Goal: Information Seeking & Learning: Learn about a topic

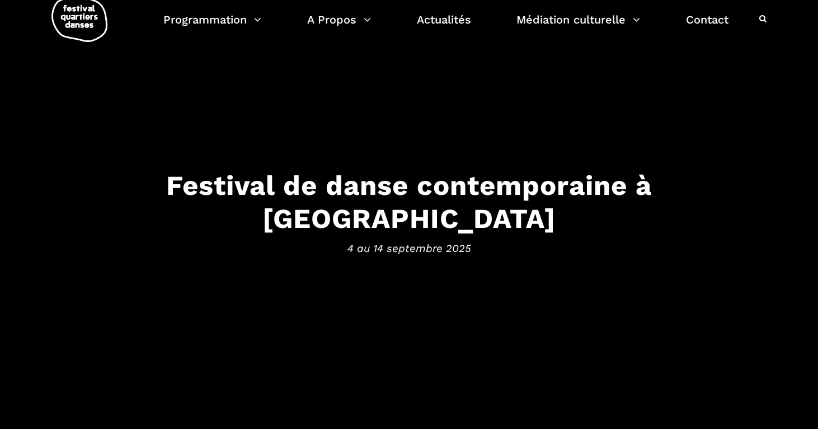
scroll to position [22, 0]
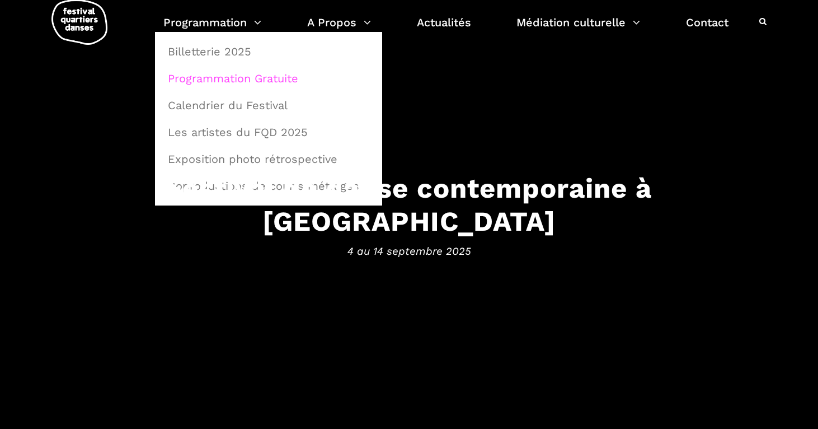
click at [252, 77] on link "Programmation Gratuite" at bounding box center [268, 78] width 215 height 26
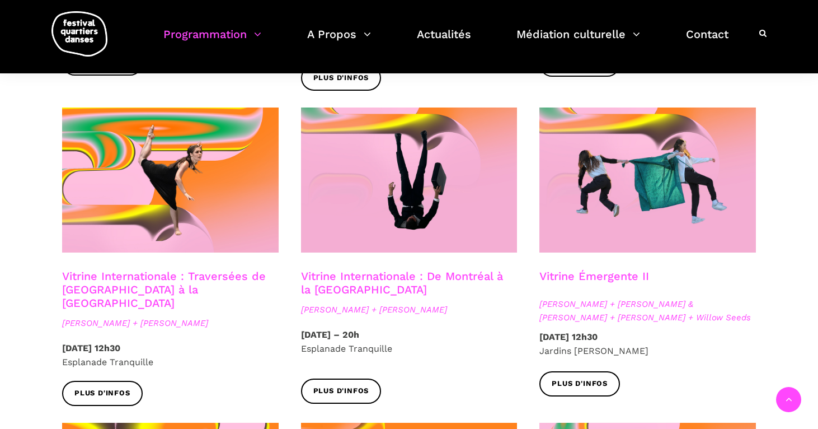
scroll to position [904, 0]
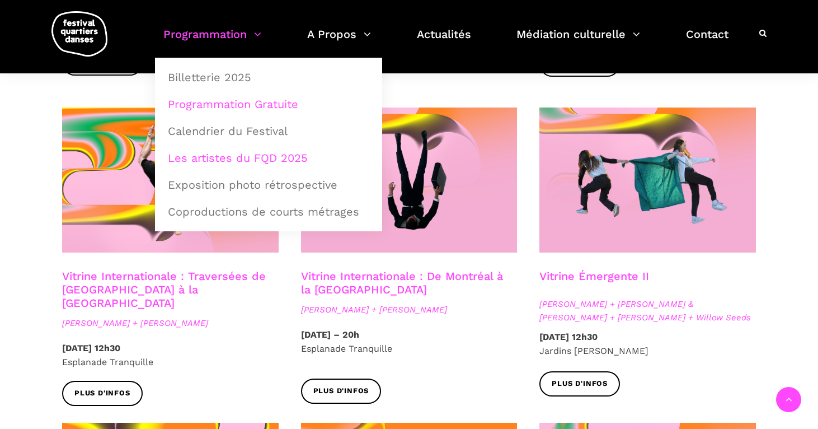
click at [238, 156] on link "Les artistes du FQD 2025" at bounding box center [268, 158] width 215 height 26
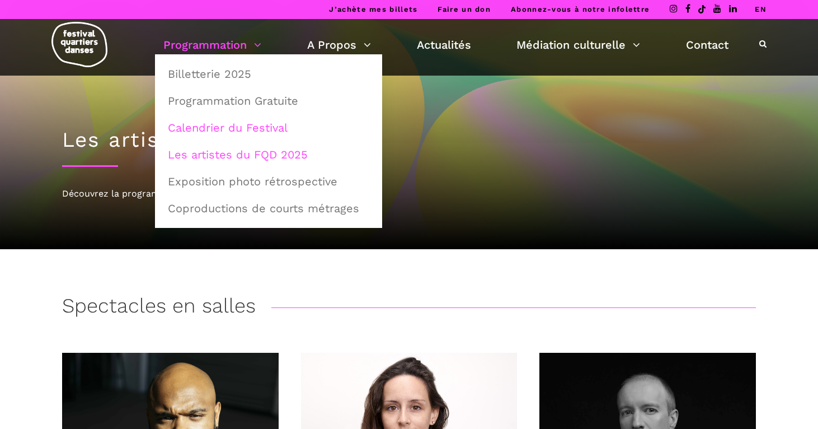
click at [274, 124] on link "Calendrier du Festival" at bounding box center [268, 128] width 215 height 26
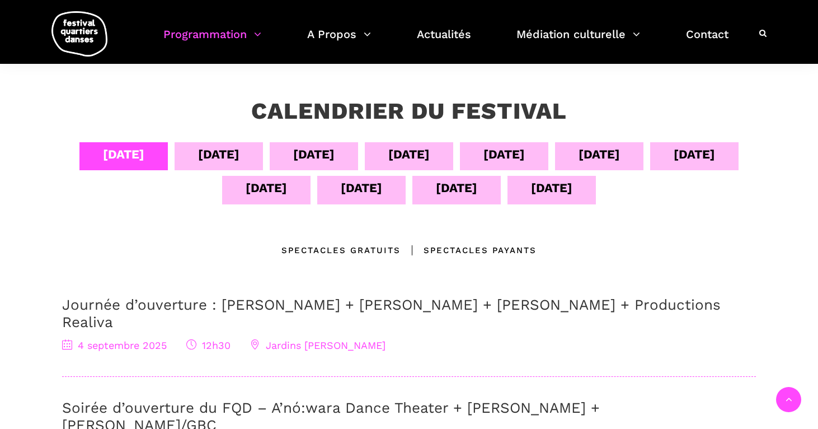
scroll to position [187, 0]
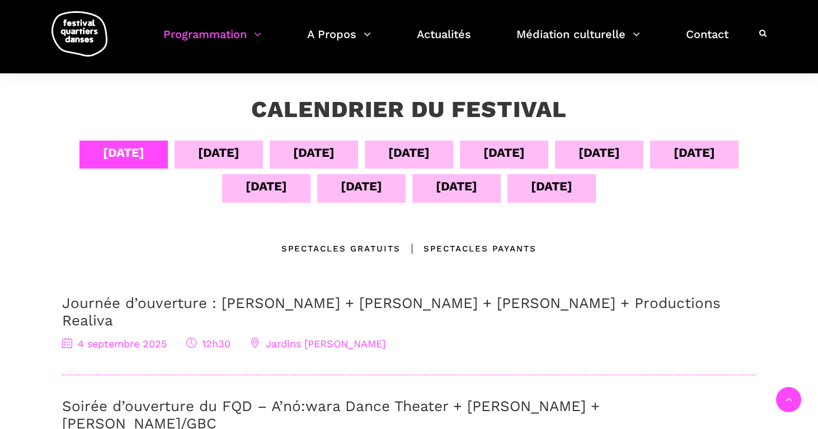
click at [620, 156] on div "09 sept" at bounding box center [599, 153] width 41 height 20
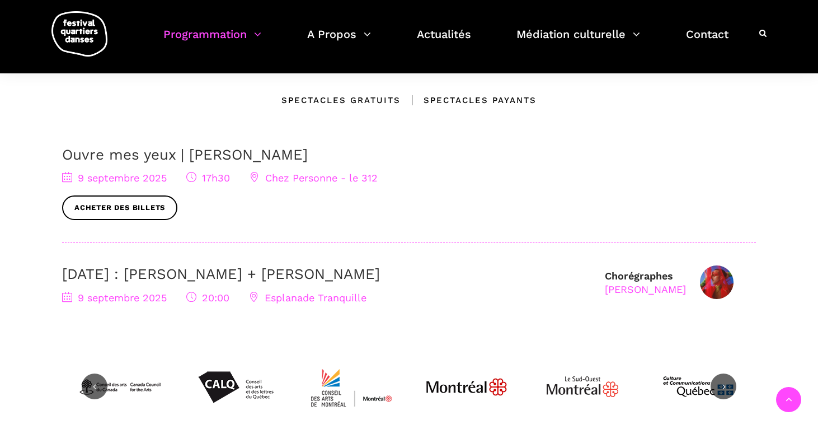
scroll to position [346, 0]
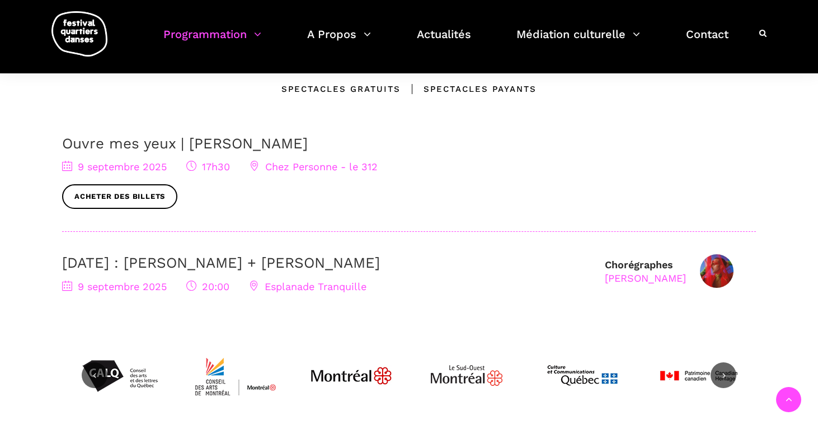
click at [294, 167] on span "Chez Personne - le 312" at bounding box center [314, 167] width 128 height 12
click at [323, 163] on span "Chez Personne - le 312" at bounding box center [314, 167] width 128 height 12
click at [163, 189] on link "Acheter des billets" at bounding box center [119, 196] width 115 height 25
click at [281, 196] on span "Acheter des billets" at bounding box center [409, 196] width 694 height 25
click at [256, 161] on icon at bounding box center [255, 166] width 10 height 10
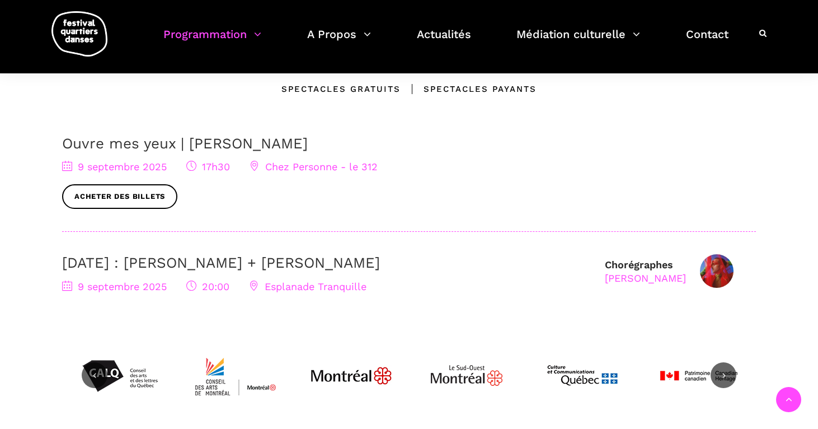
click at [308, 171] on span "Chez Personne - le 312" at bounding box center [314, 167] width 128 height 12
click at [299, 286] on span "Esplanade Tranquille" at bounding box center [308, 286] width 118 height 12
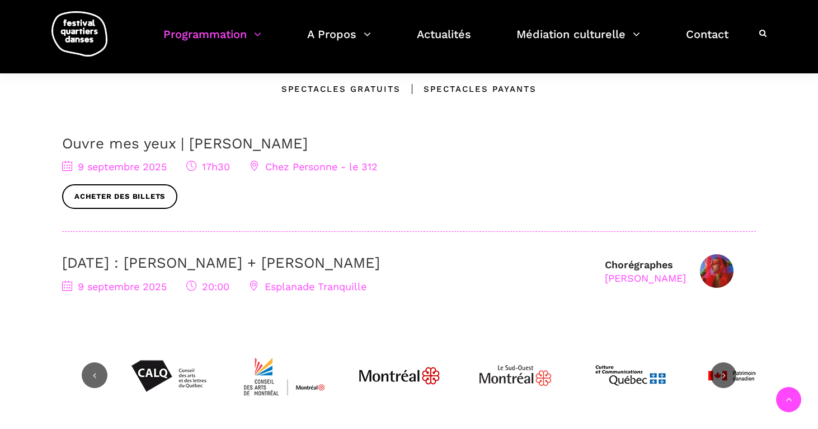
click at [66, 284] on icon at bounding box center [67, 285] width 10 height 10
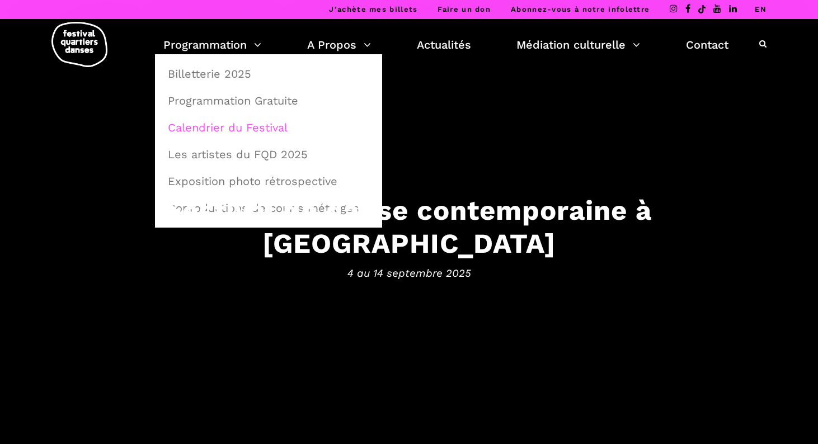
click at [241, 131] on link "Calendrier du Festival" at bounding box center [268, 128] width 215 height 26
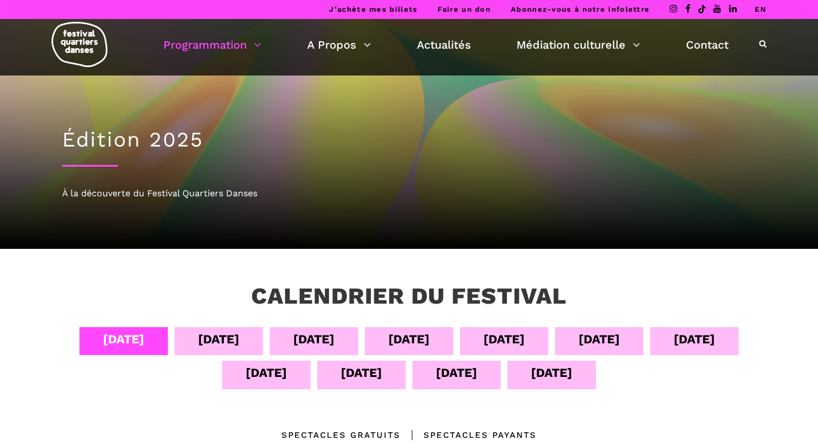
click at [619, 337] on div "09 sept" at bounding box center [599, 340] width 41 height 20
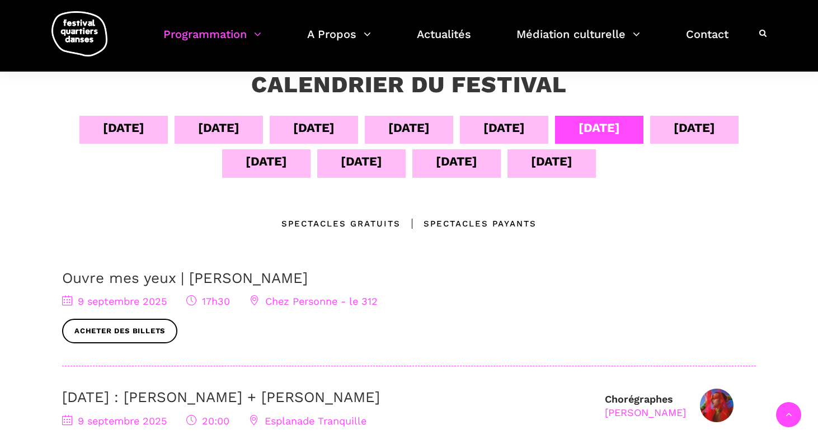
scroll to position [224, 0]
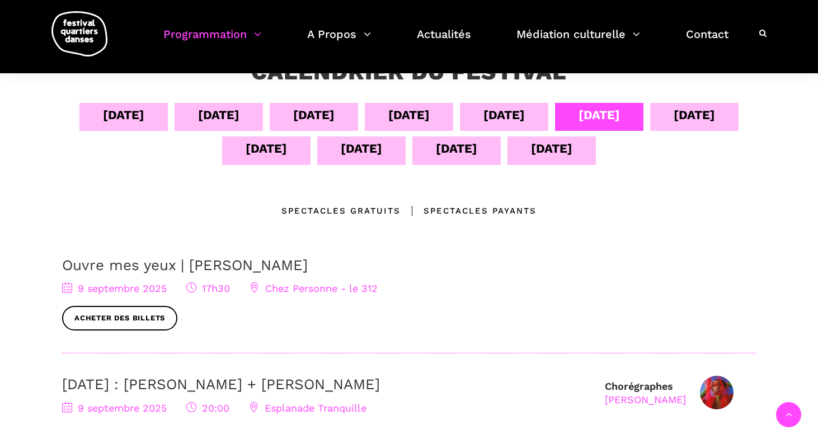
click at [702, 112] on div "10 sept" at bounding box center [694, 115] width 41 height 20
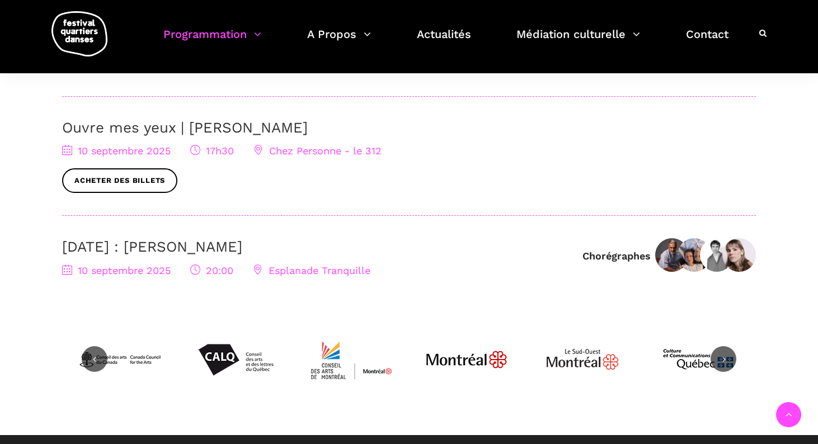
scroll to position [470, 0]
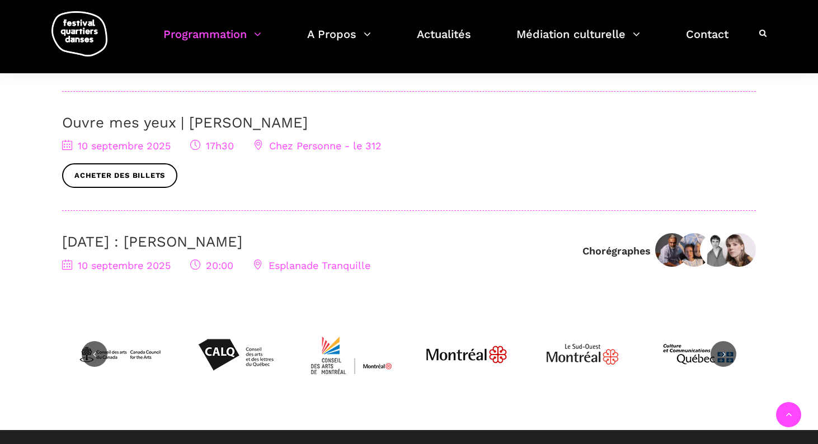
click at [147, 264] on span "10 septembre 2025" at bounding box center [116, 266] width 109 height 12
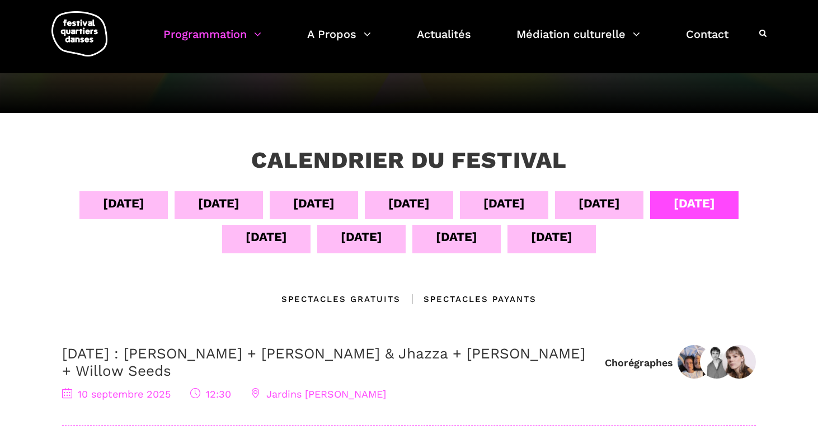
scroll to position [138, 0]
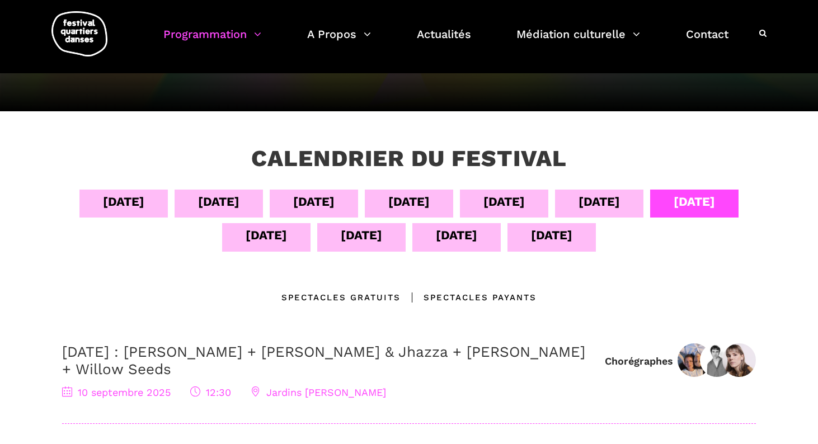
click at [589, 209] on div "09 sept" at bounding box center [599, 202] width 41 height 20
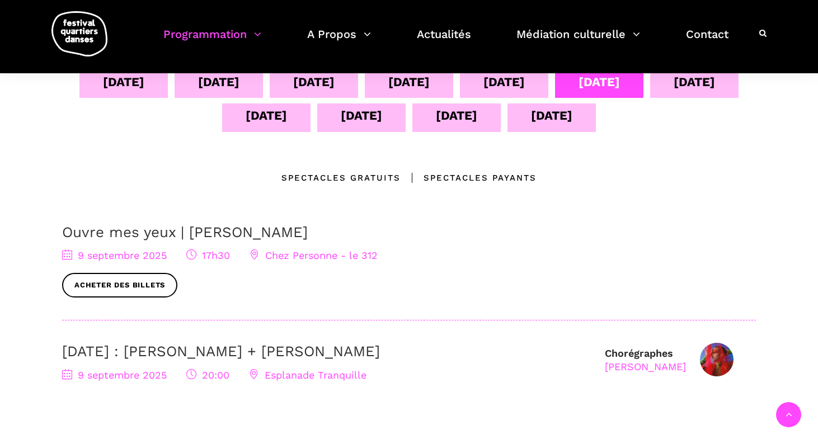
scroll to position [258, 0]
click at [701, 85] on div "10 sept" at bounding box center [694, 82] width 41 height 20
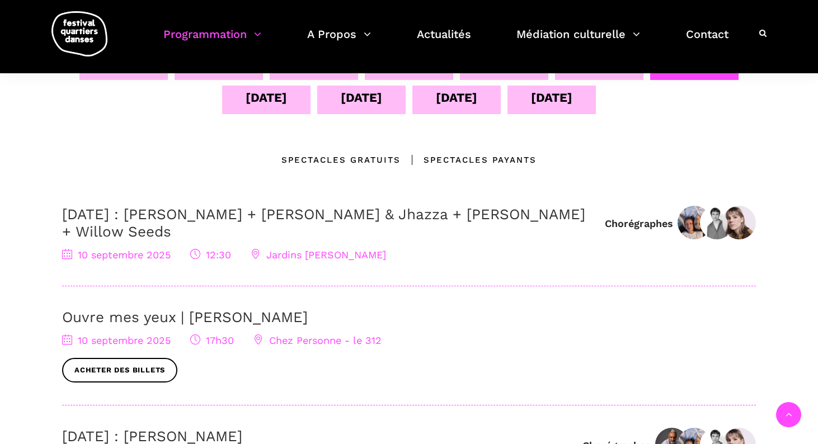
scroll to position [265, 0]
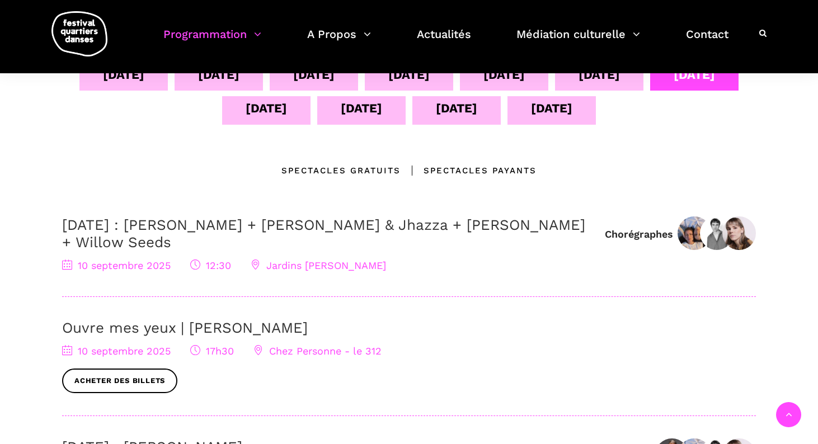
click at [260, 112] on div "11 sept" at bounding box center [266, 108] width 41 height 20
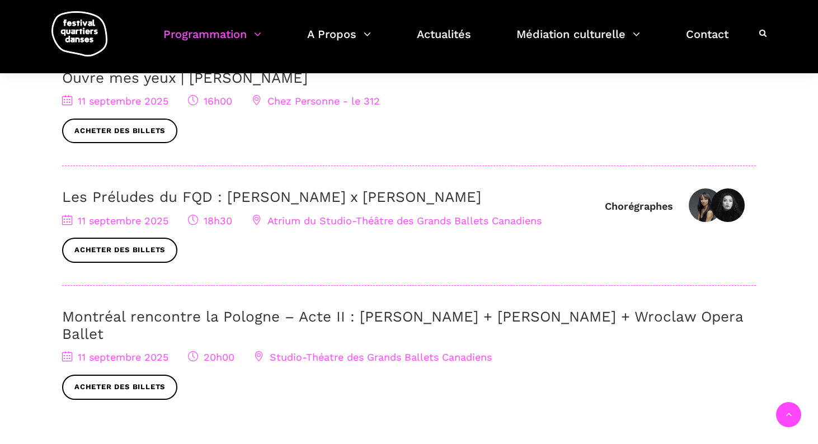
scroll to position [412, 0]
click at [494, 219] on span "Atrium du Studio-Théâtre des Grands Ballets Canadiens" at bounding box center [397, 220] width 290 height 12
click at [342, 351] on span "Studio-Théatre des Grands Ballets Canadiens" at bounding box center [373, 357] width 238 height 12
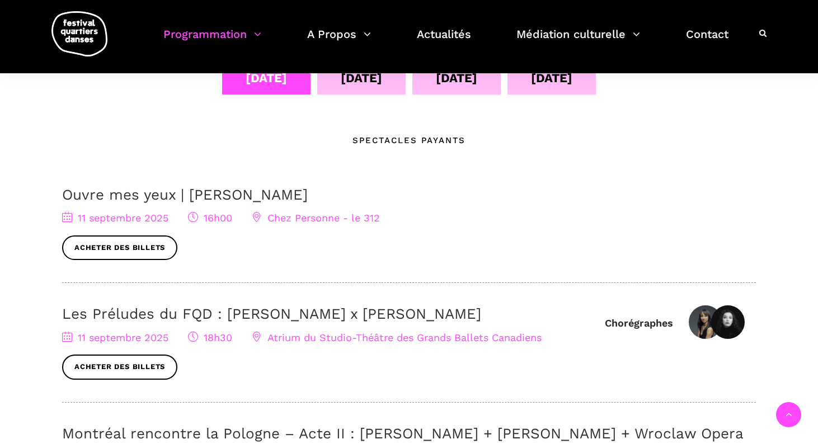
scroll to position [300, 0]
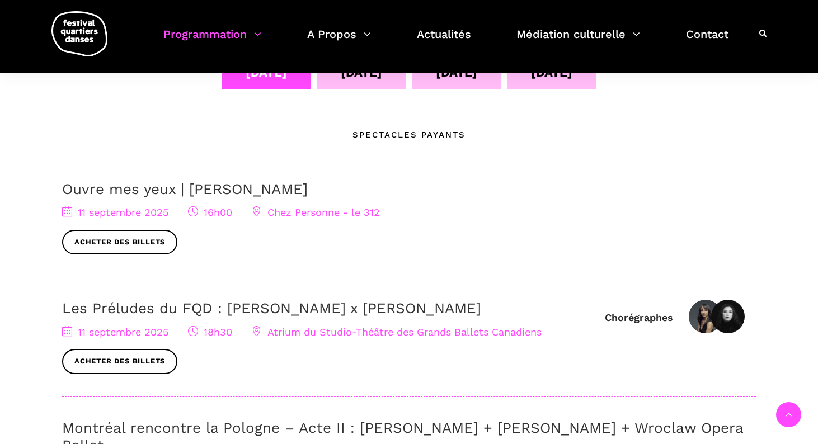
click at [379, 84] on div "12 sept" at bounding box center [361, 74] width 88 height 28
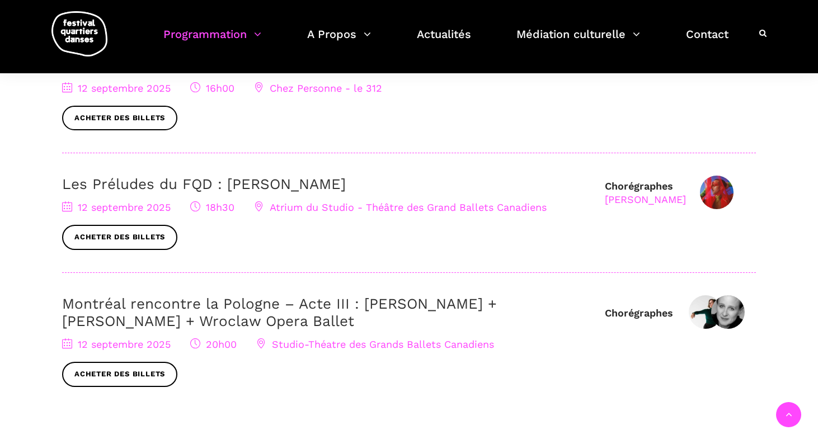
scroll to position [518, 0]
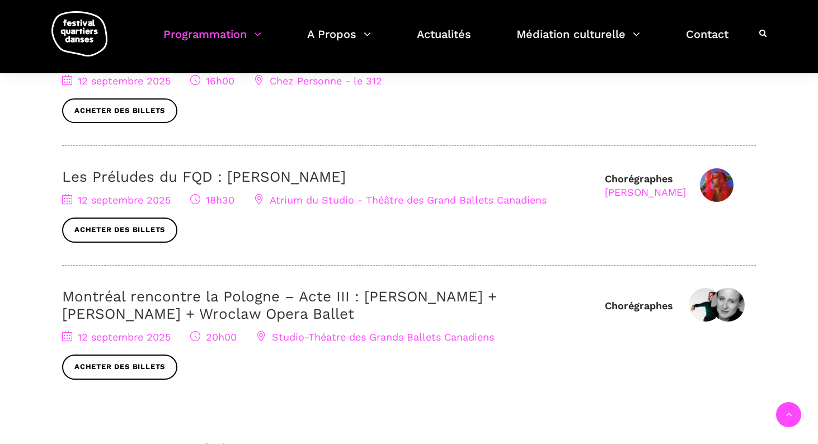
click at [331, 190] on div "Les Préludes du FQD : Nicholas Bellefleur 12 septembre 2025 18h30 Atrium du Stu…" at bounding box center [328, 205] width 532 height 74
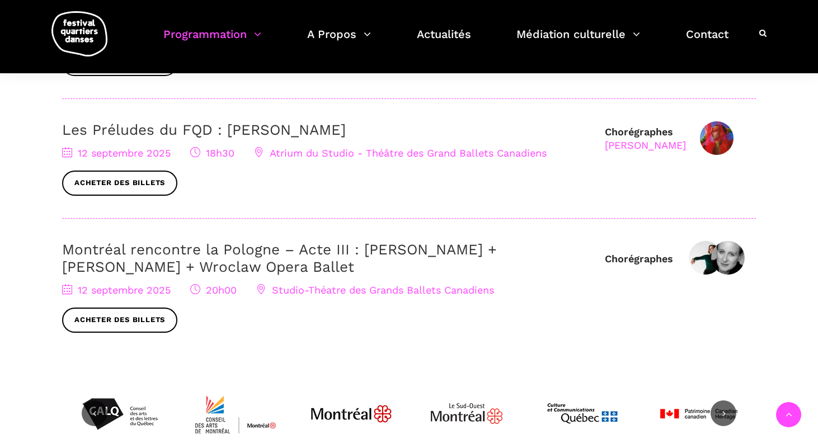
click at [538, 308] on span "Acheter des billets" at bounding box center [328, 320] width 532 height 25
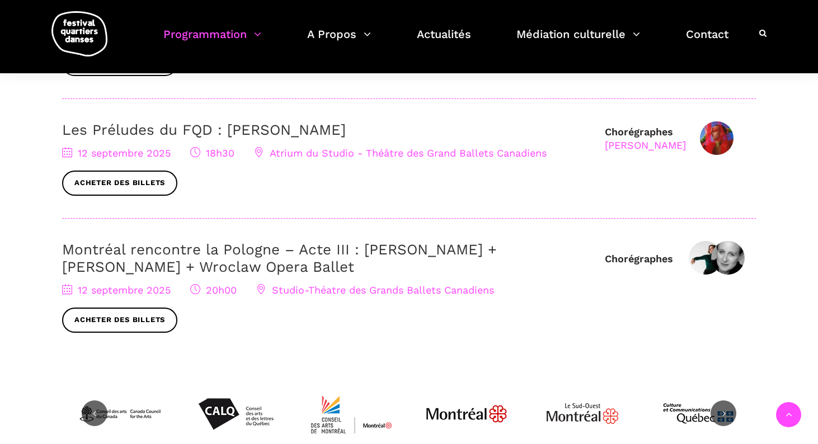
click at [339, 258] on h3 "Montréal rencontre la Pologne – Acte III : Hélène Simoneau Danse + Jane Mappin …" at bounding box center [328, 258] width 532 height 35
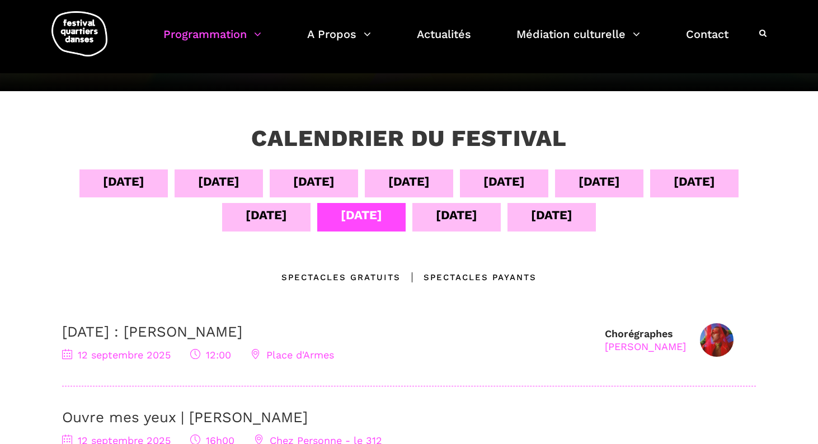
scroll to position [149, 0]
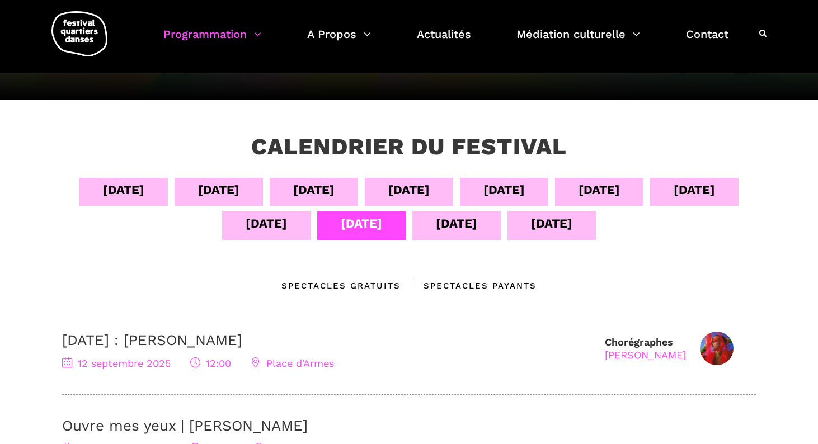
click at [452, 215] on div "13 sept" at bounding box center [456, 224] width 41 height 20
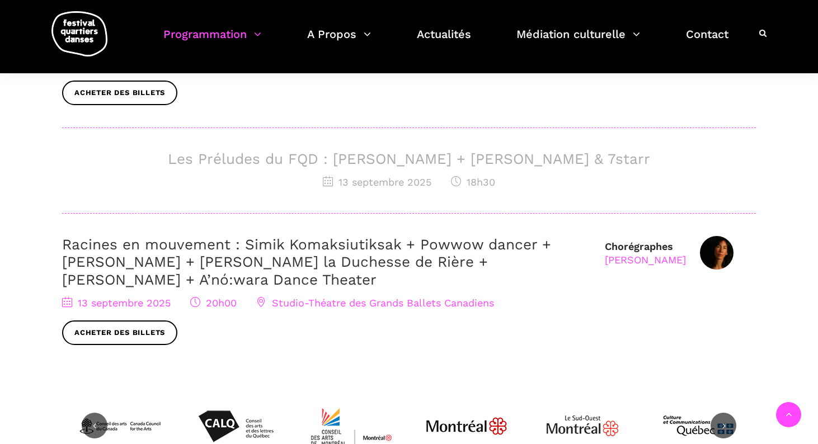
scroll to position [535, 0]
click at [407, 162] on h3 "Les Préludes du FQD : [PERSON_NAME] + [PERSON_NAME] & 7starr" at bounding box center [409, 159] width 694 height 17
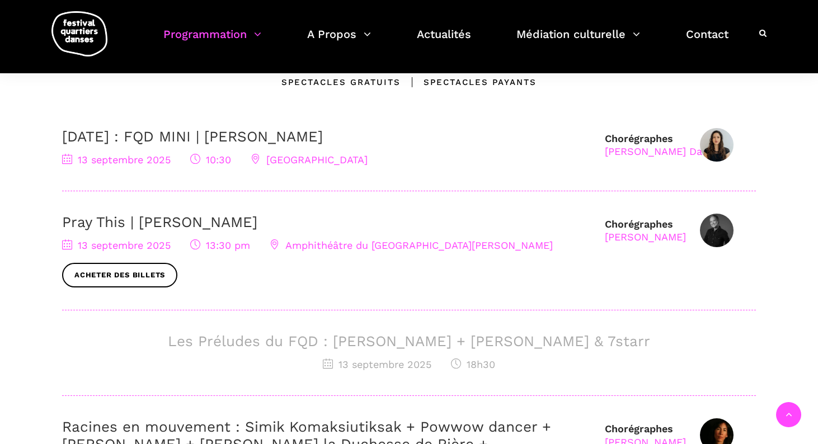
scroll to position [356, 0]
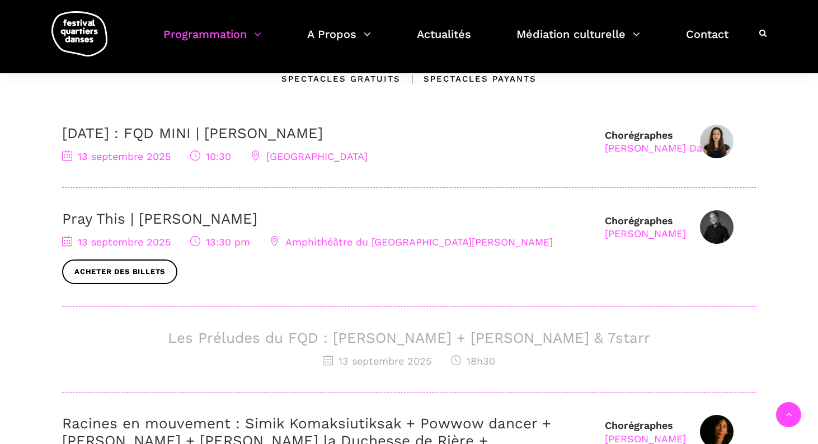
click at [711, 132] on img at bounding box center [717, 142] width 34 height 34
click at [663, 138] on div "Chorégraphes Pauline Berndsen Danse" at bounding box center [662, 142] width 114 height 26
click at [665, 150] on div "[PERSON_NAME] Danse" at bounding box center [662, 148] width 114 height 13
click at [725, 151] on img at bounding box center [717, 142] width 34 height 34
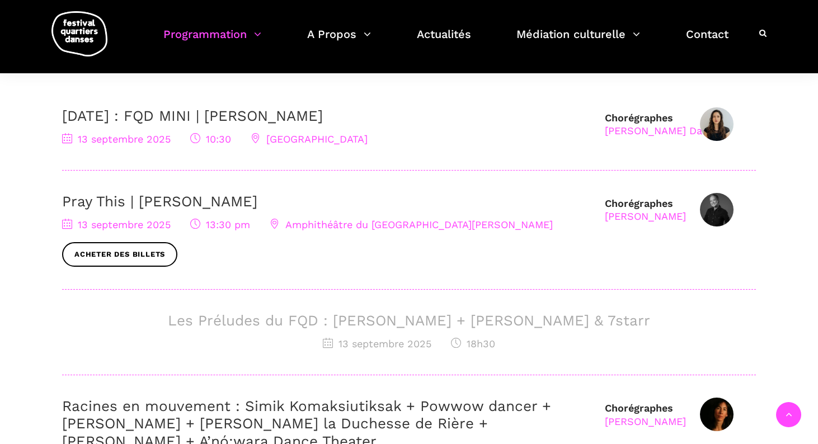
scroll to position [374, 0]
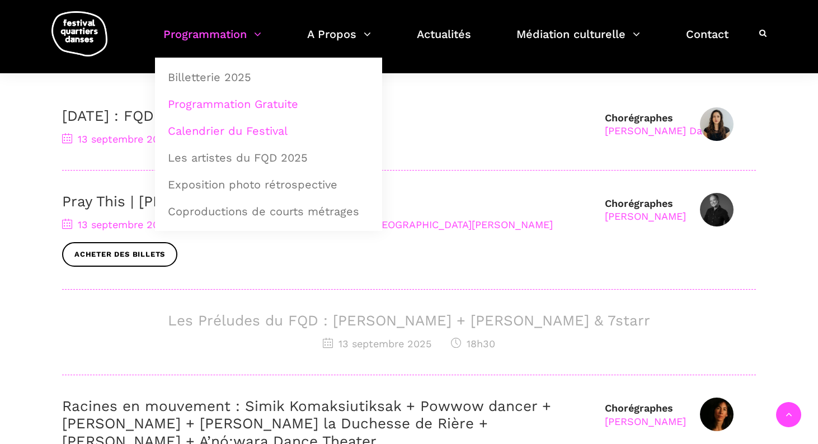
click at [246, 105] on link "Programmation Gratuite" at bounding box center [268, 104] width 215 height 26
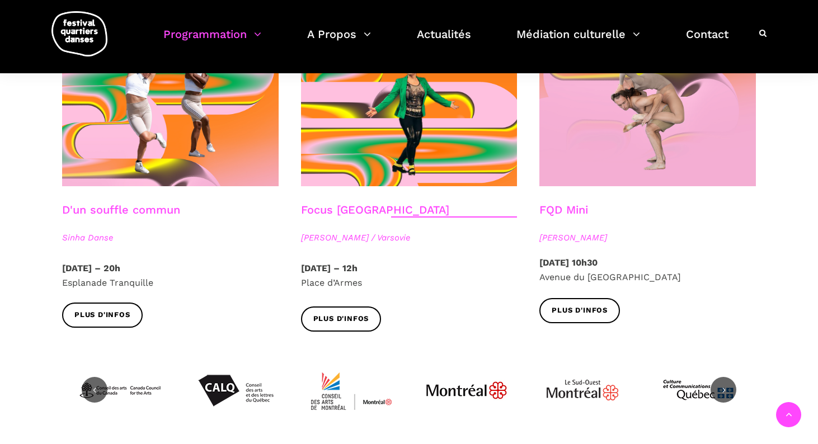
scroll to position [1255, 0]
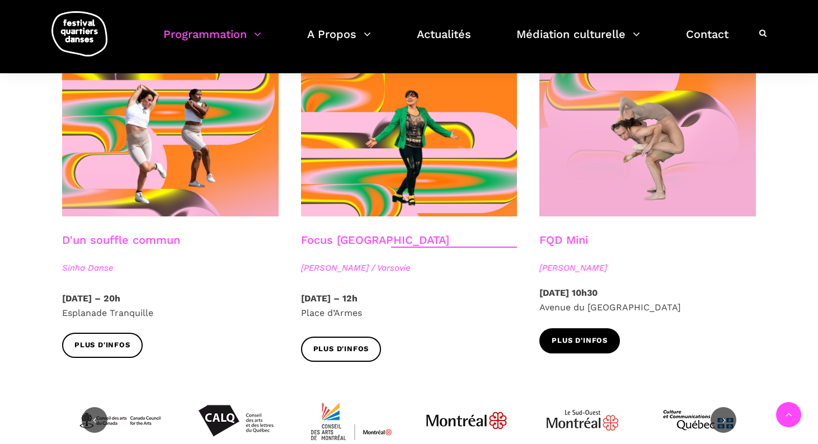
click at [586, 328] on link "Plus d'infos" at bounding box center [579, 340] width 81 height 25
click at [589, 331] on link "Plus d'infos" at bounding box center [579, 340] width 81 height 25
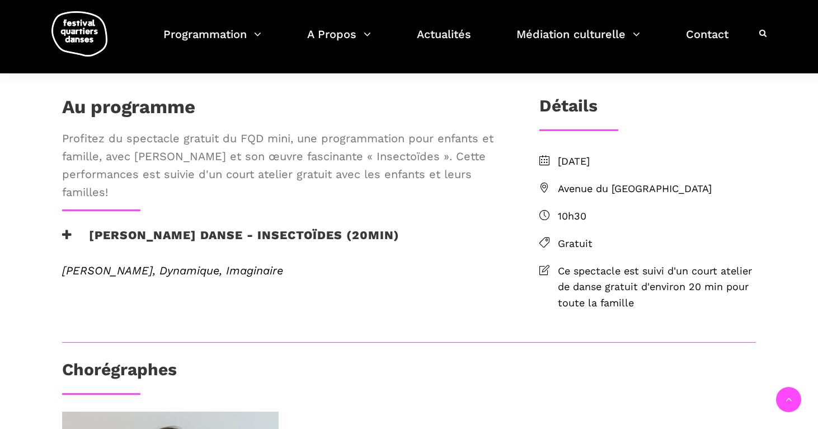
scroll to position [234, 0]
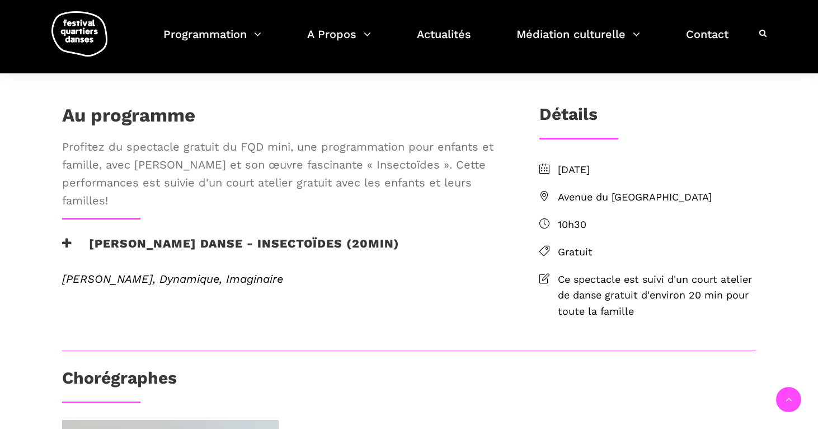
scroll to position [228, 0]
click at [232, 264] on h3 "[PERSON_NAME] Danse - Insectoïdes (20min)" at bounding box center [230, 250] width 337 height 28
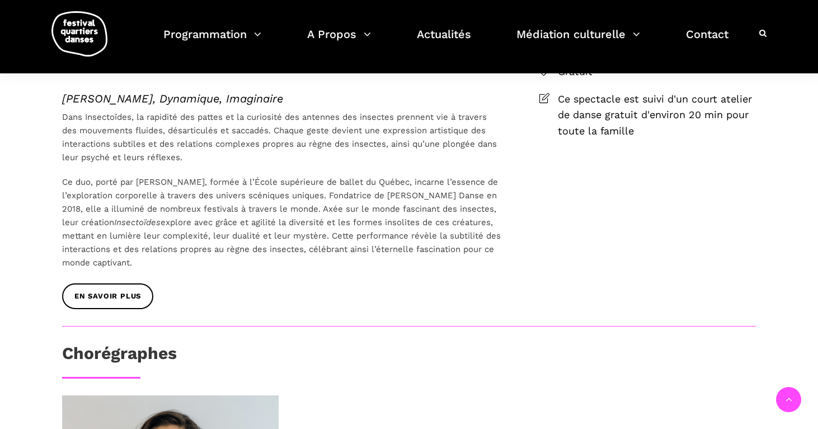
scroll to position [402, 0]
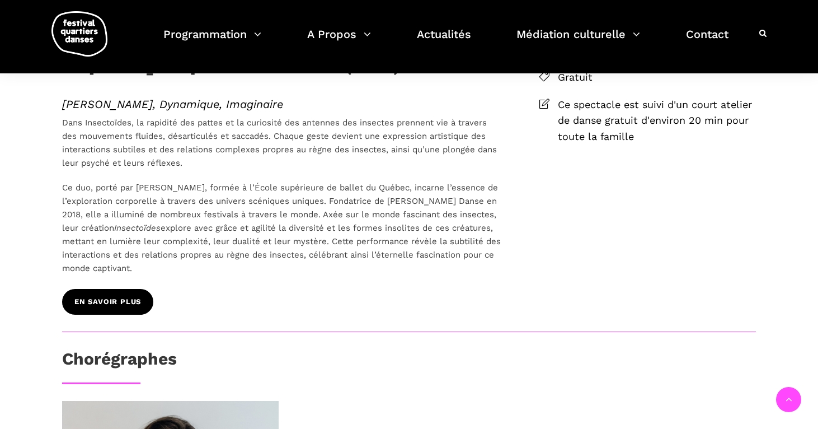
click at [107, 308] on span "EN SAVOIR PLUS" at bounding box center [107, 302] width 67 height 12
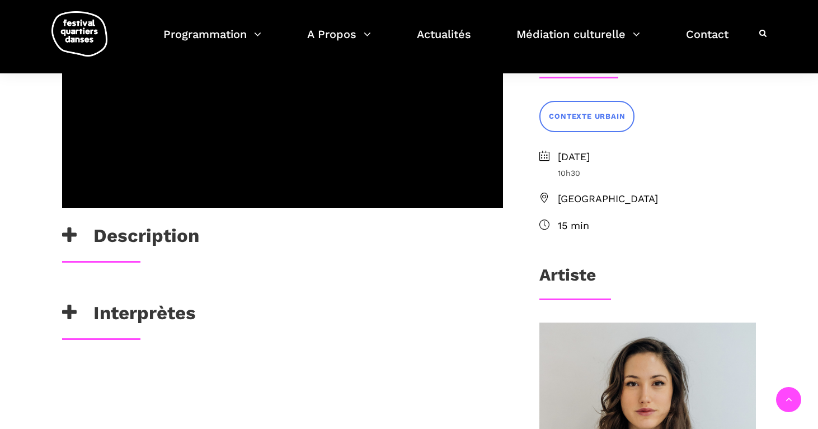
scroll to position [289, 0]
click at [150, 314] on h3 "Interprètes" at bounding box center [129, 315] width 134 height 28
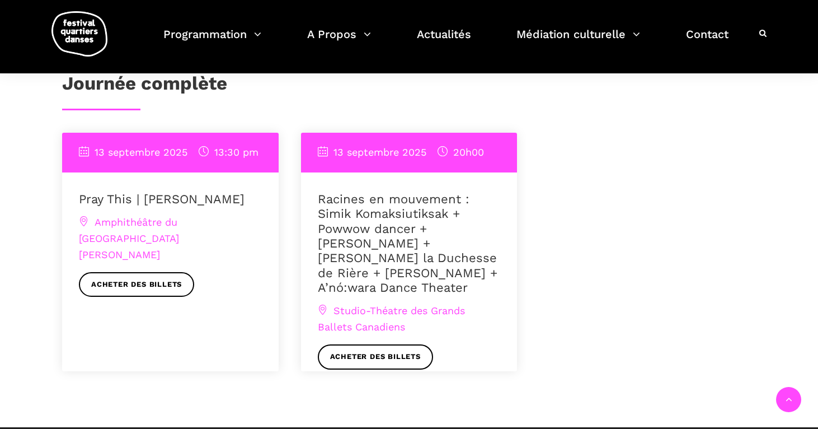
scroll to position [793, 0]
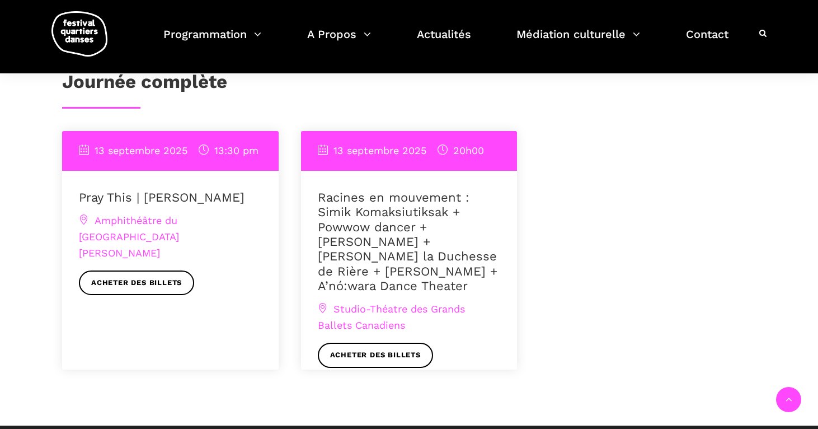
click at [202, 204] on link "Pray This | [PERSON_NAME]" at bounding box center [162, 197] width 166 height 14
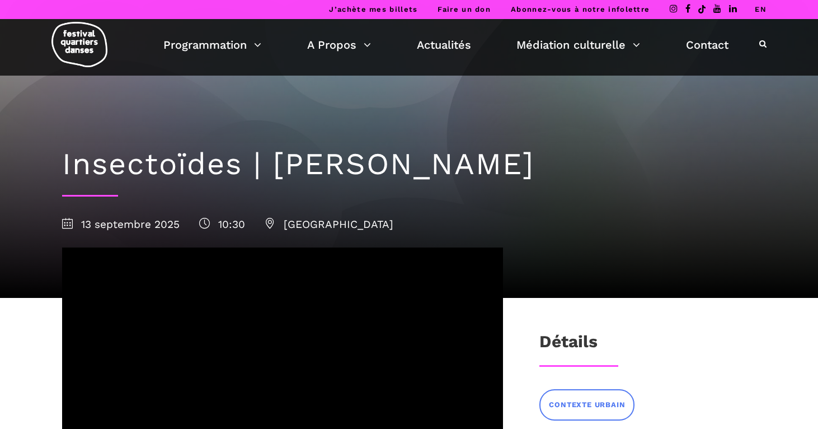
scroll to position [0, 0]
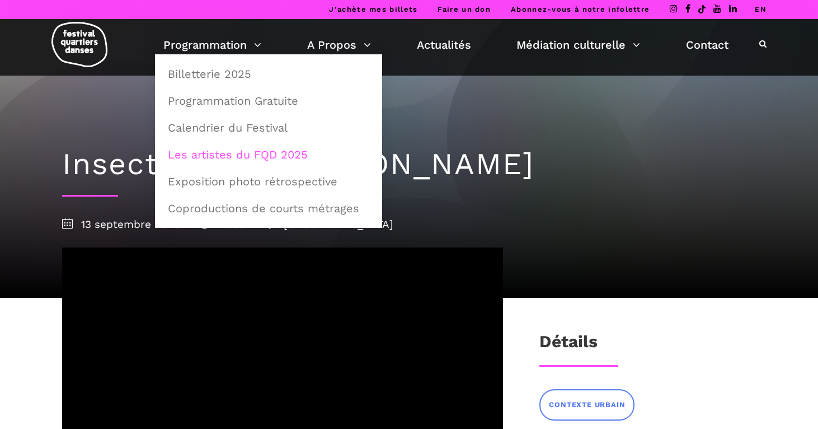
click at [270, 159] on link "Les artistes du FQD 2025" at bounding box center [268, 155] width 215 height 26
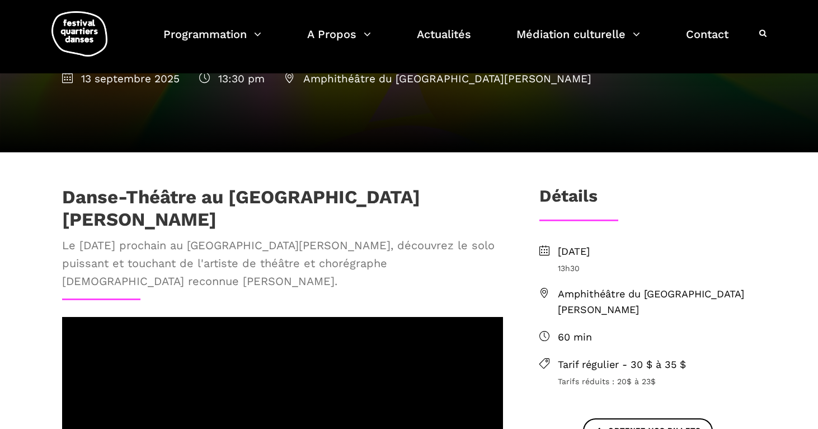
scroll to position [135, 0]
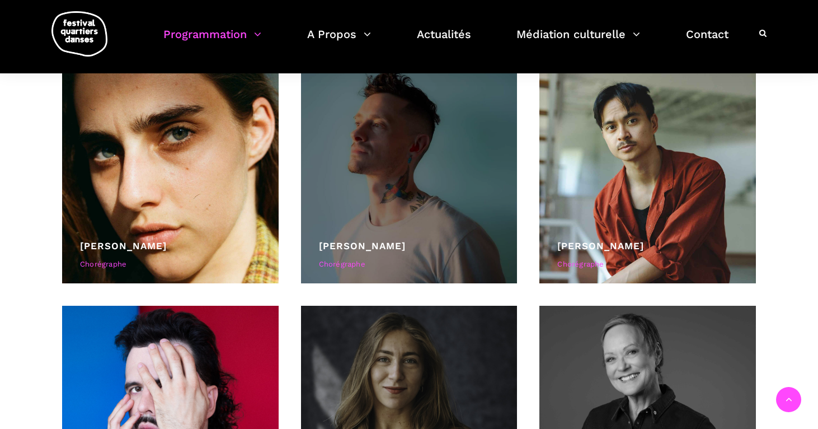
scroll to position [536, 0]
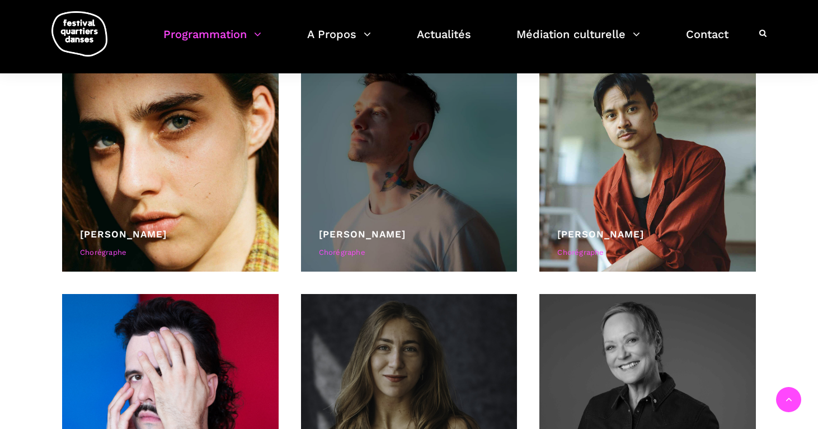
click at [480, 238] on div "Cai Glover" at bounding box center [409, 234] width 181 height 15
click at [429, 217] on div at bounding box center [409, 163] width 217 height 217
click at [421, 188] on div at bounding box center [409, 163] width 217 height 217
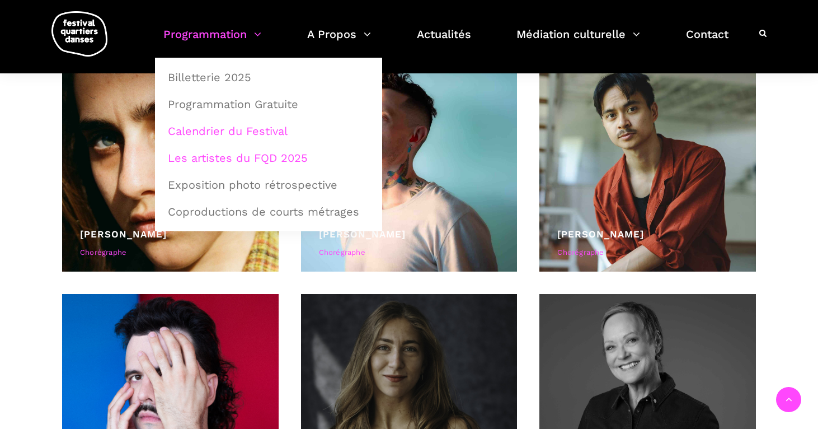
click at [248, 133] on link "Calendrier du Festival" at bounding box center [268, 131] width 215 height 26
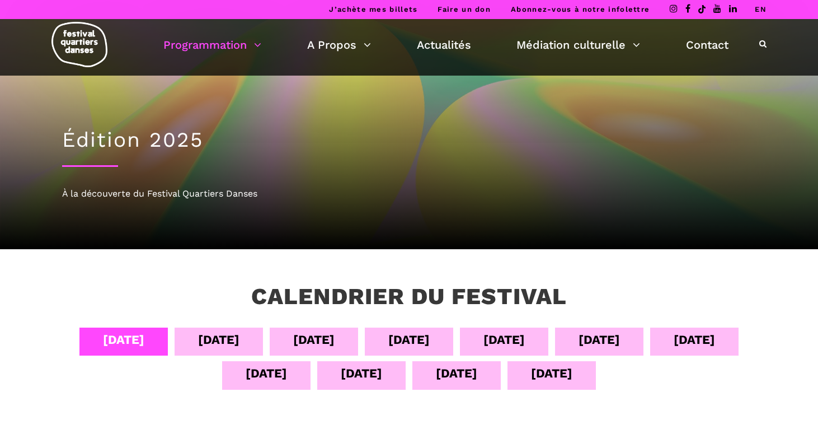
click at [356, 381] on div "[DATE]" at bounding box center [361, 373] width 41 height 20
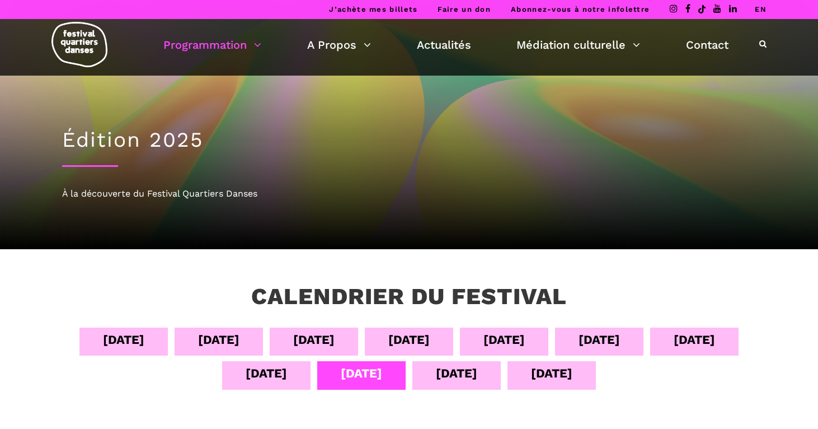
click at [461, 384] on div "[DATE]" at bounding box center [456, 375] width 88 height 28
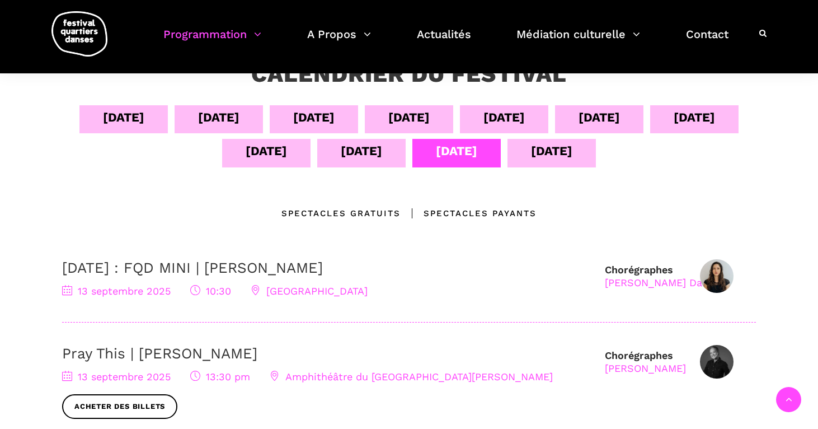
scroll to position [198, 0]
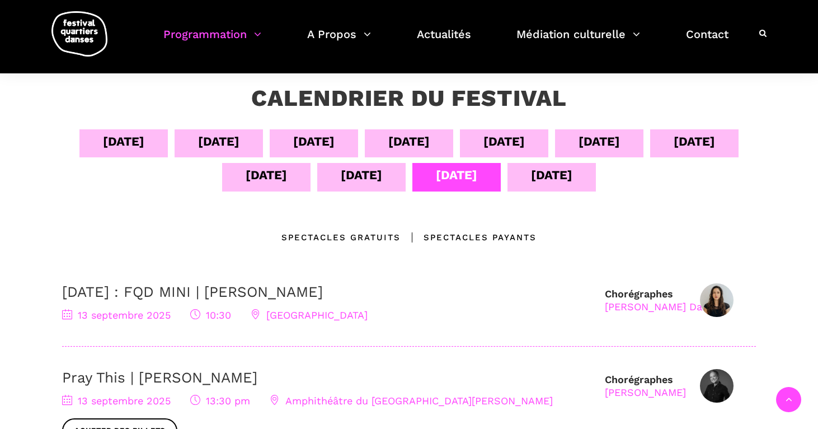
click at [354, 181] on div "[DATE]" at bounding box center [361, 175] width 41 height 20
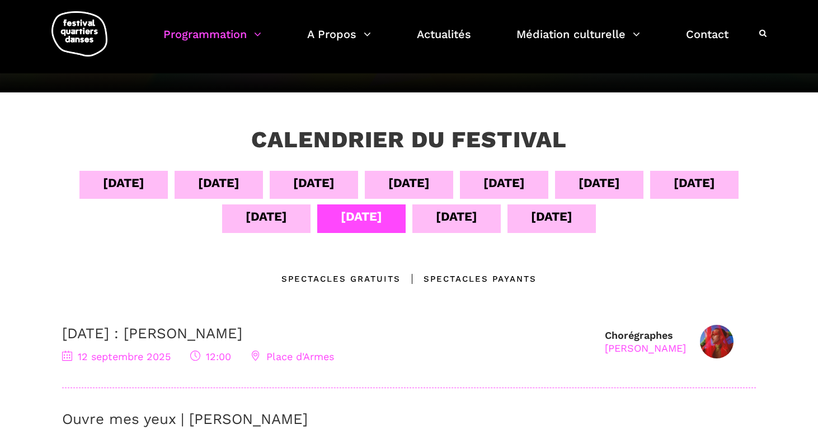
scroll to position [153, 0]
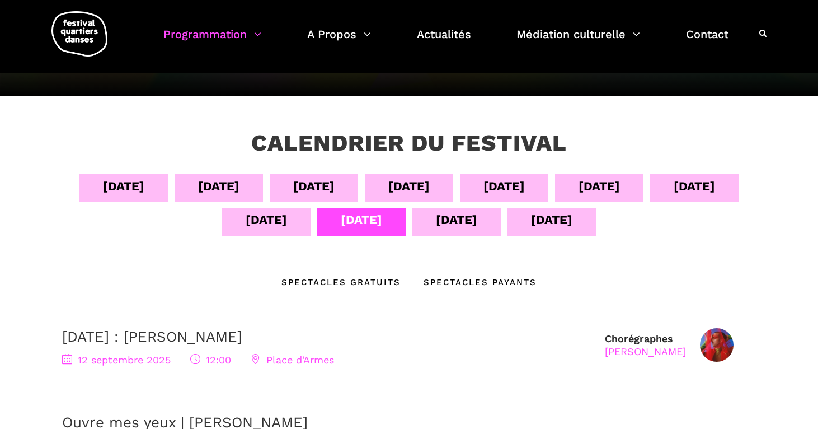
click at [462, 226] on div "[DATE]" at bounding box center [456, 220] width 41 height 20
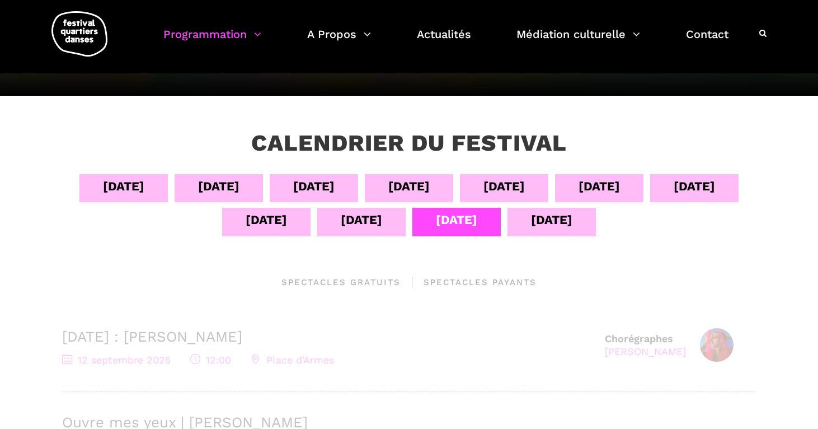
click at [547, 226] on div "[DATE]" at bounding box center [551, 220] width 41 height 20
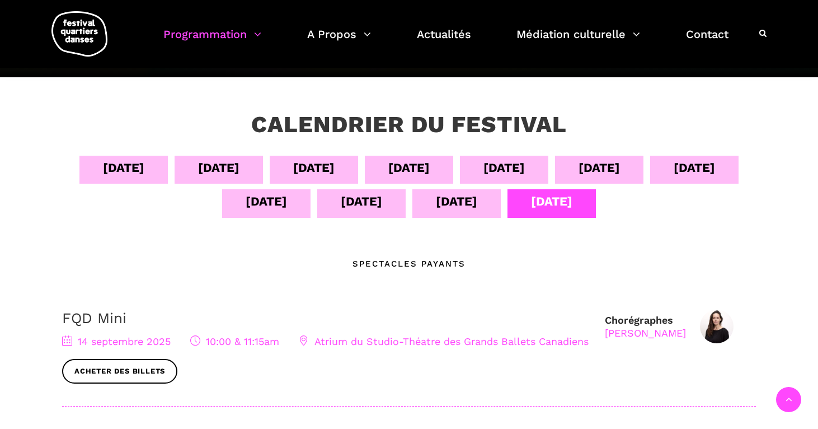
scroll to position [172, 0]
click at [363, 207] on div "[DATE]" at bounding box center [361, 201] width 41 height 20
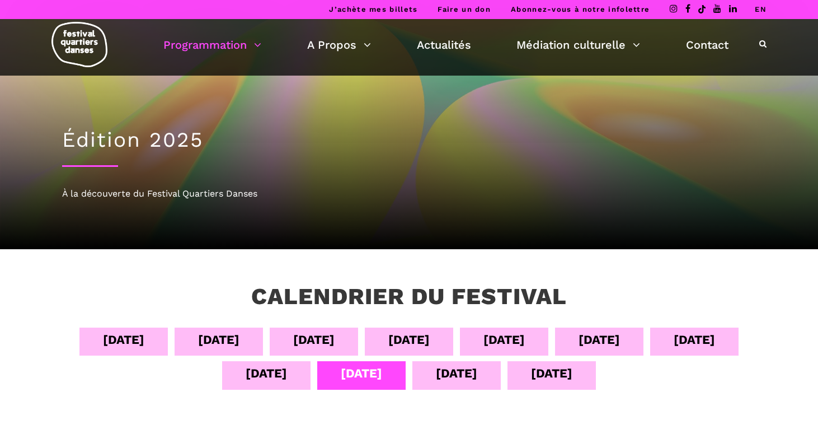
scroll to position [0, 0]
